Goal: Navigation & Orientation: Find specific page/section

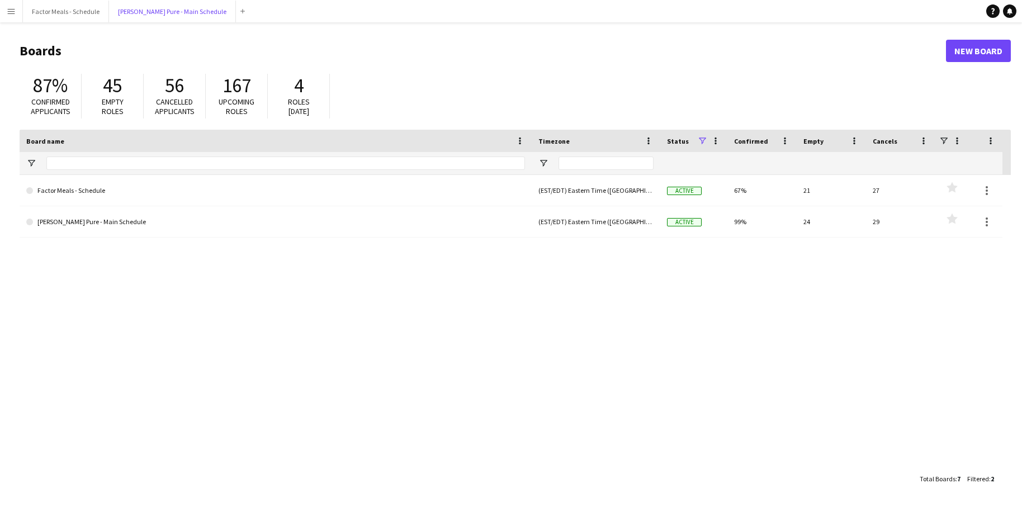
click at [198, 10] on button "[PERSON_NAME] Pure - Main Schedule Close" at bounding box center [172, 12] width 127 height 22
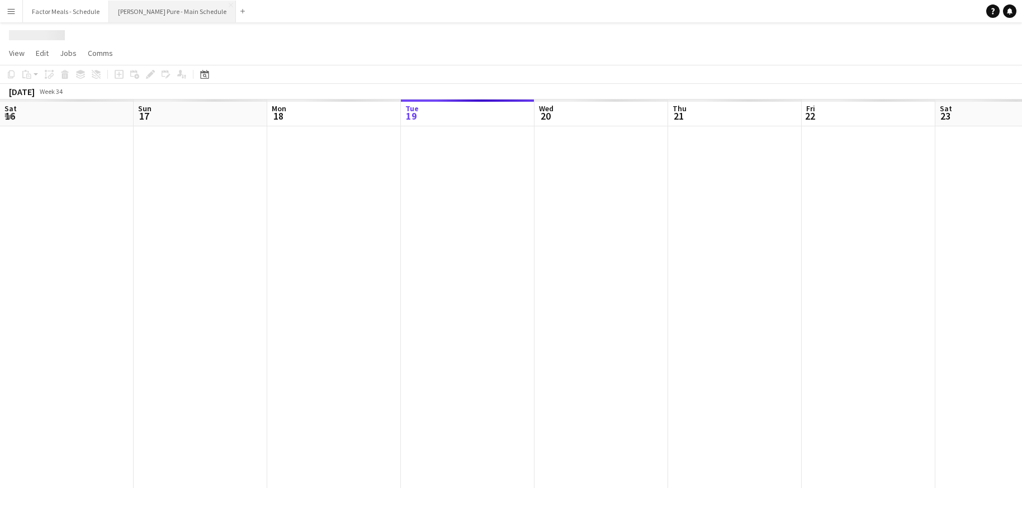
scroll to position [0, 267]
click at [185, 11] on button "[PERSON_NAME] Pure - Main Schedule Close" at bounding box center [172, 12] width 127 height 22
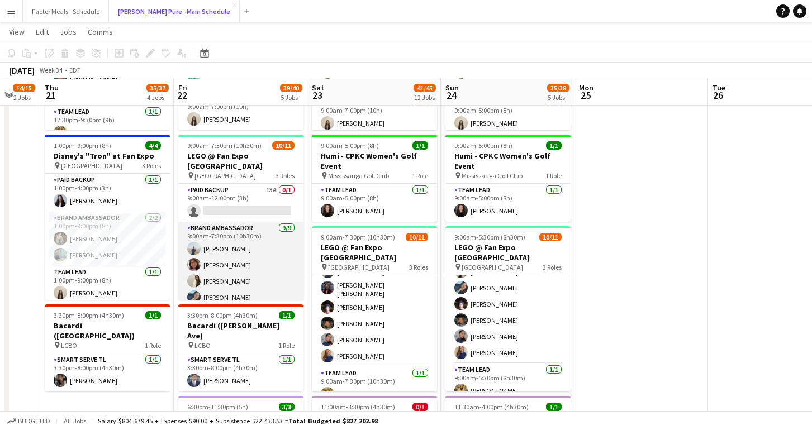
scroll to position [117, 0]
